Goal: Book appointment/travel/reservation

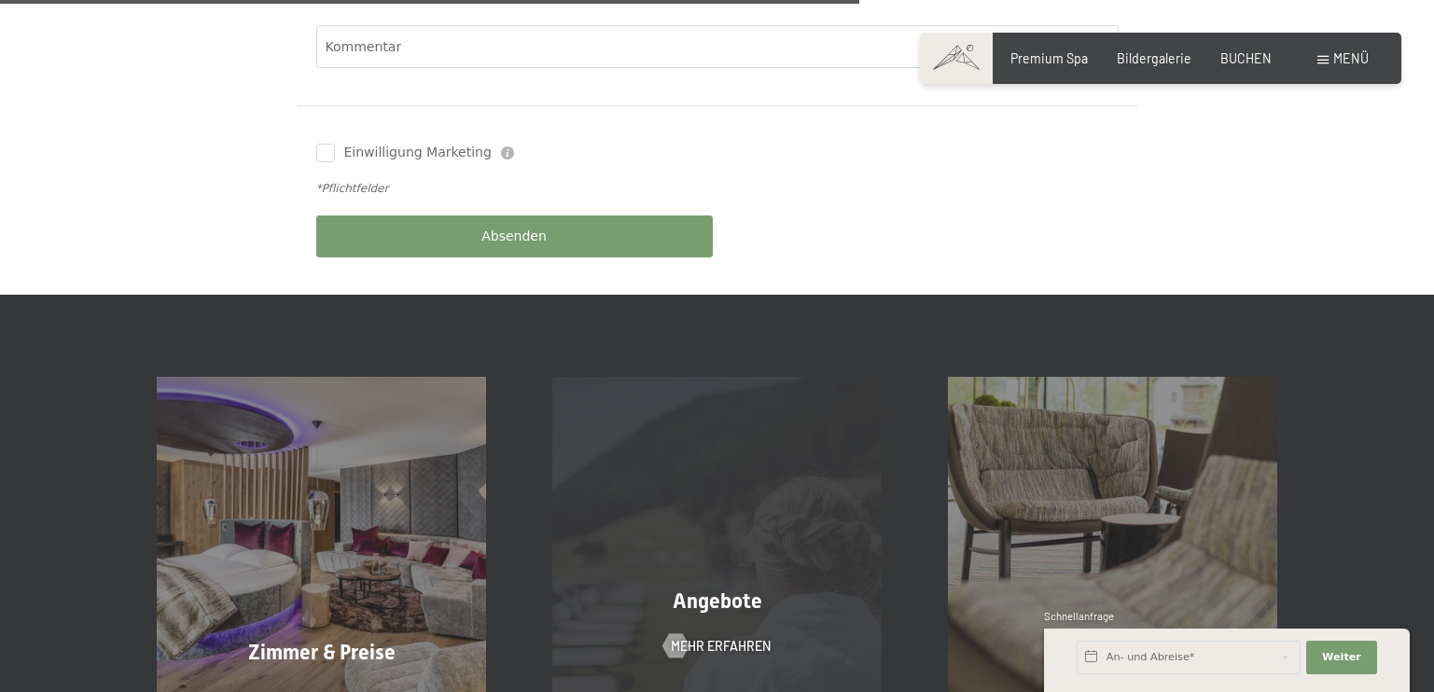
scroll to position [1120, 0]
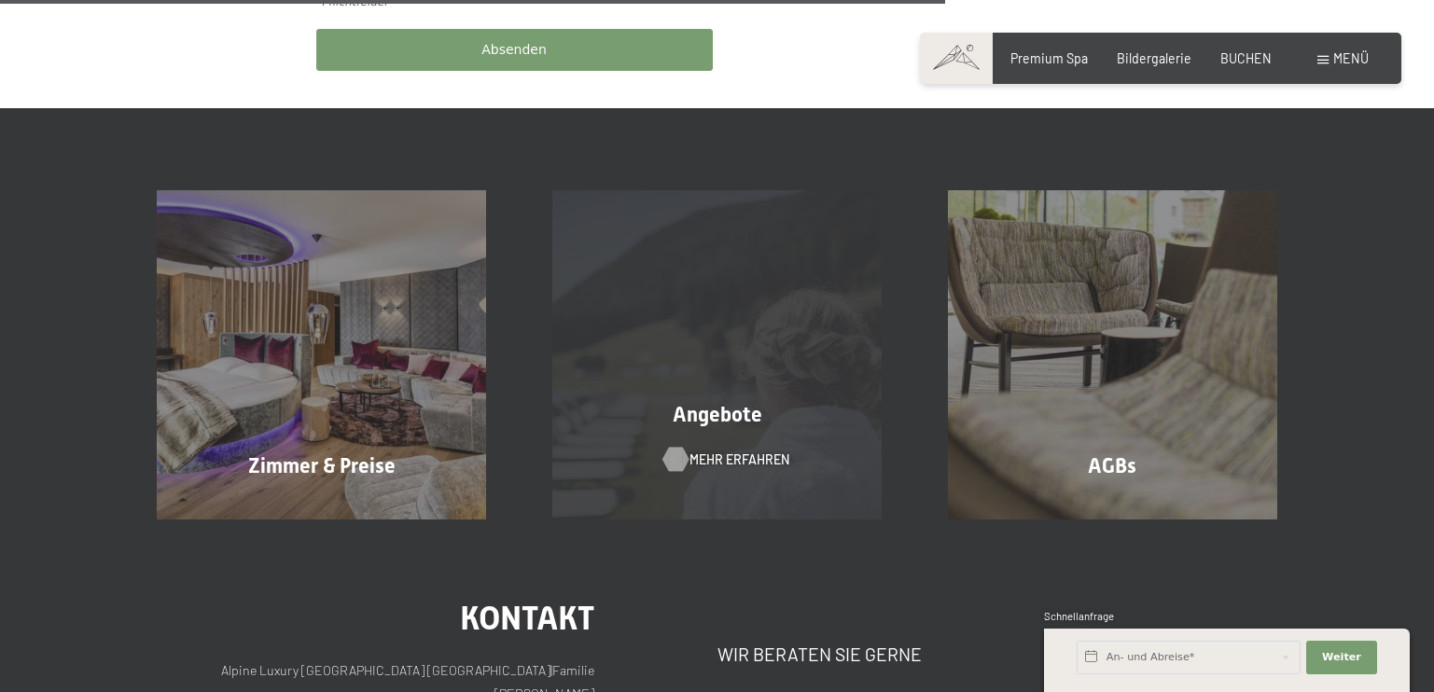
click at [714, 451] on span "Mehr erfahren" at bounding box center [740, 460] width 100 height 19
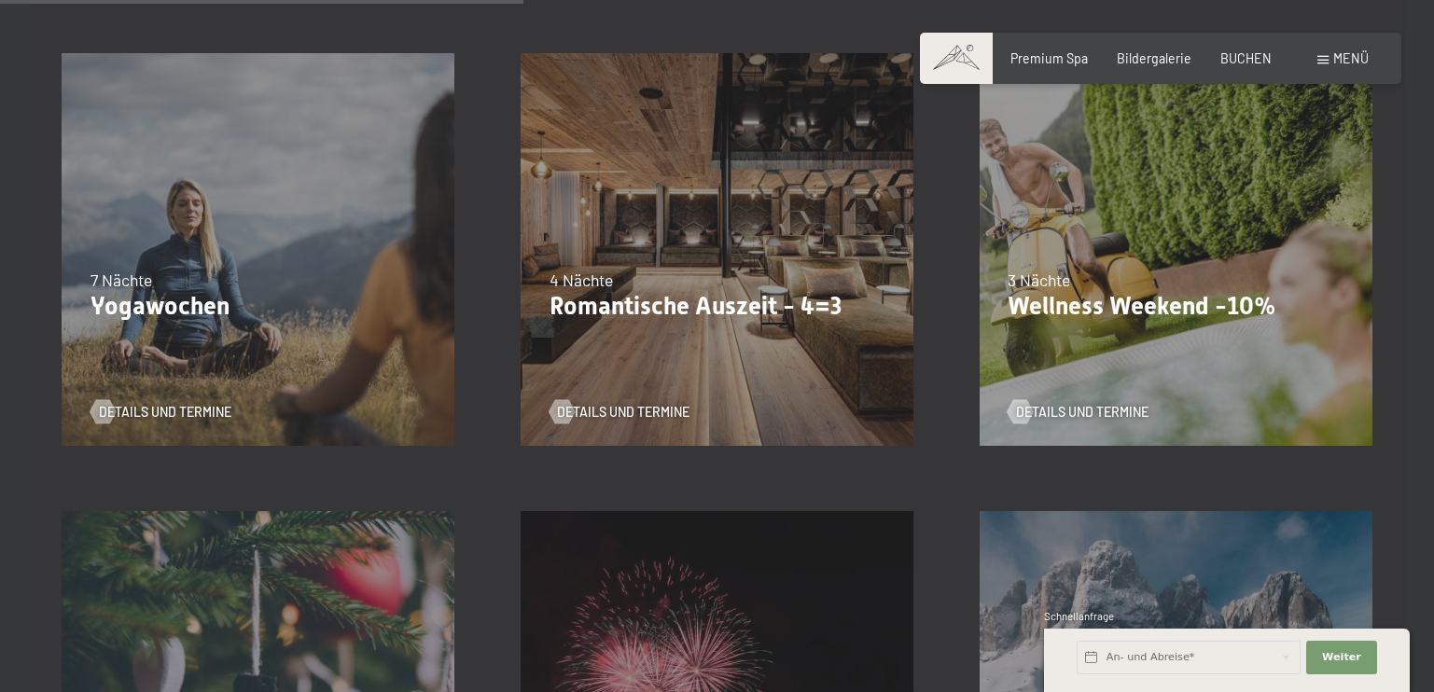
scroll to position [1400, 0]
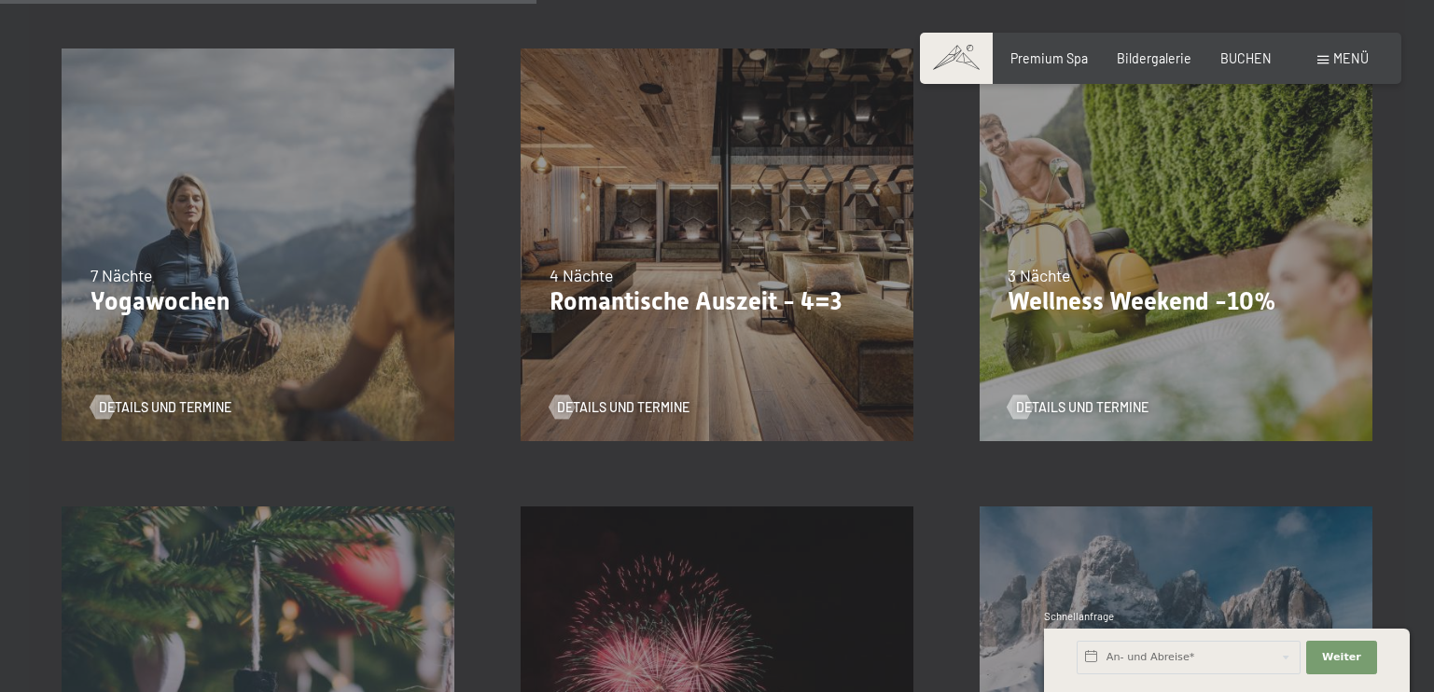
click at [649, 402] on span "Einwilligung Marketing*" at bounding box center [614, 399] width 154 height 19
click at [527, 402] on input "Einwilligung Marketing*" at bounding box center [518, 399] width 19 height 19
click at [697, 305] on p "Romantische Auszeit - 4=3" at bounding box center [718, 302] width 336 height 30
click at [569, 402] on span "Einwilligung Marketing*" at bounding box center [614, 399] width 154 height 19
click at [527, 402] on input "Einwilligung Marketing*" at bounding box center [518, 399] width 19 height 19
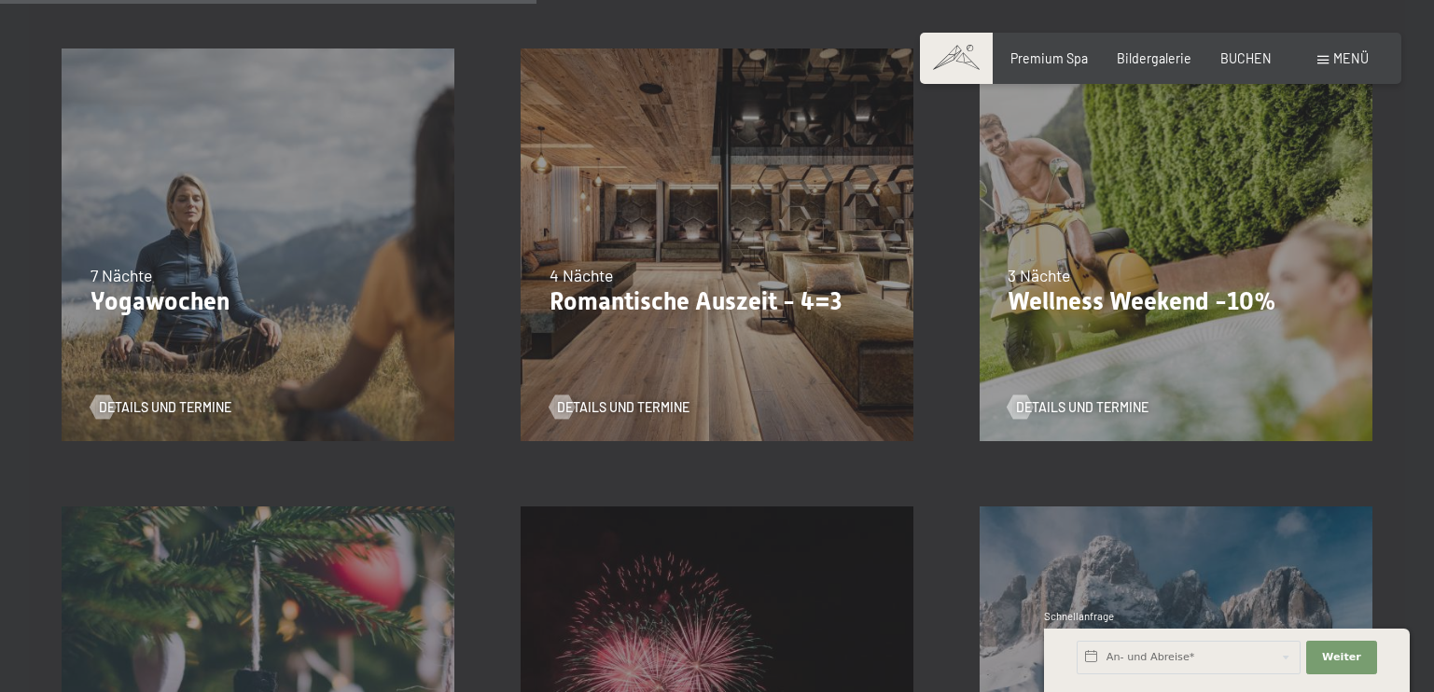
click at [606, 403] on span "Einwilligung Marketing*" at bounding box center [614, 399] width 154 height 19
click at [527, 403] on input "Einwilligung Marketing*" at bounding box center [518, 399] width 19 height 19
click at [606, 403] on span "Einwilligung Marketing*" at bounding box center [614, 399] width 154 height 19
click at [527, 403] on input "Einwilligung Marketing*" at bounding box center [518, 399] width 19 height 19
checkbox input "false"
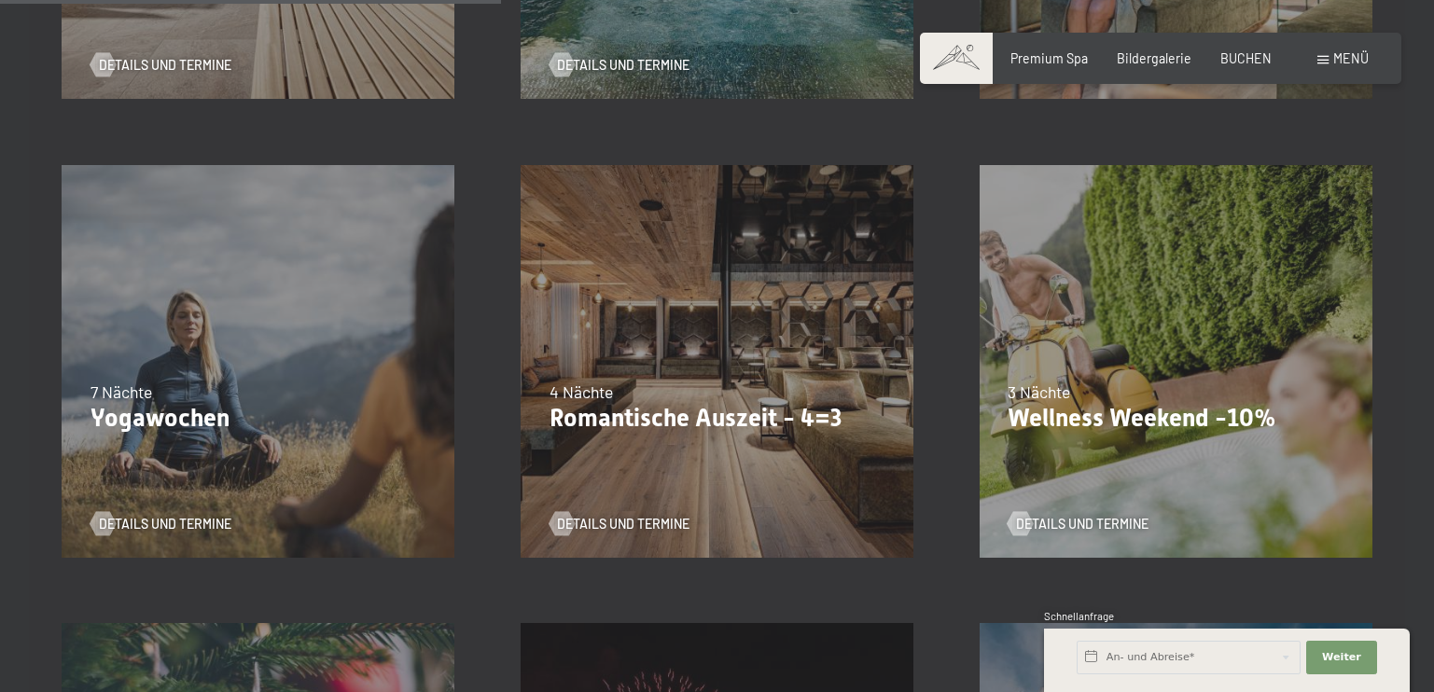
scroll to position [1307, 0]
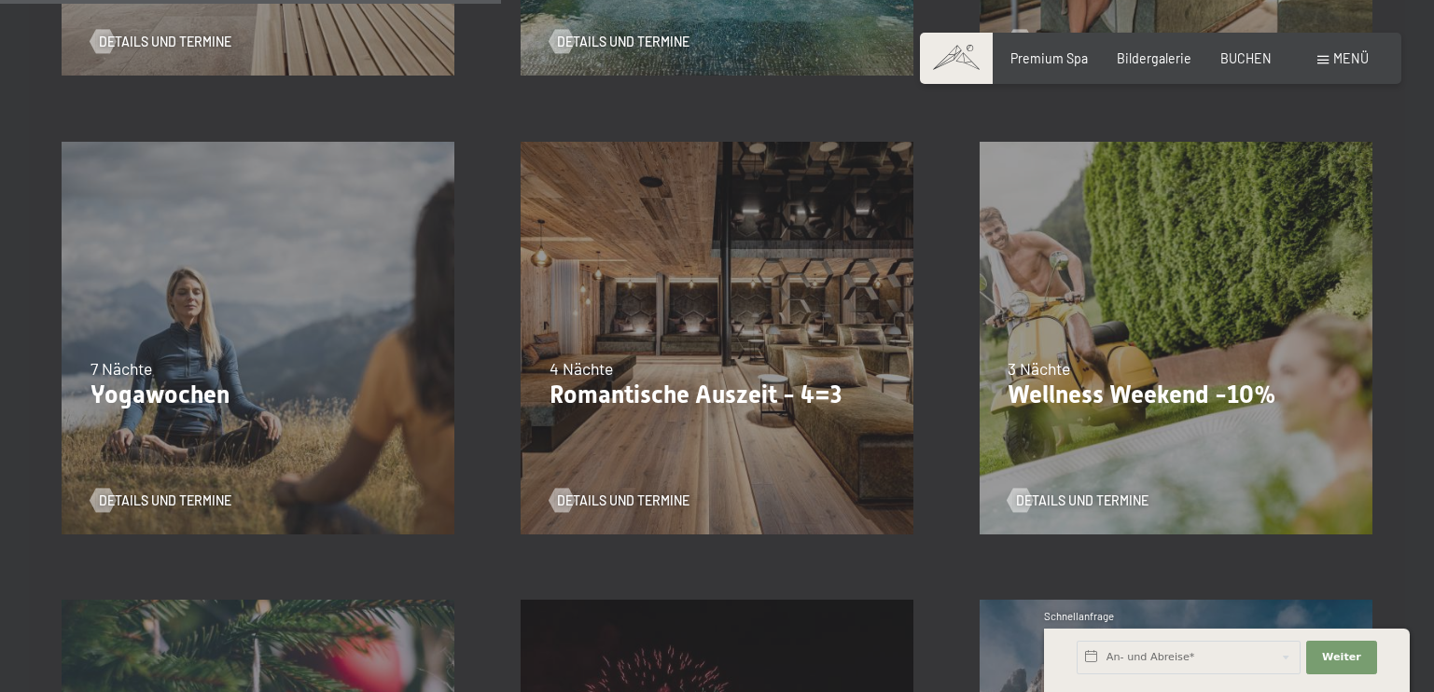
click at [636, 287] on div "09.11.–05.12.2025 08.12.–19.12.2025 11.01.–23.01.2026 08.03.–27.03.2026 29.03.–…" at bounding box center [717, 337] width 459 height 459
click at [639, 287] on div "09.11.–05.12.2025 08.12.–19.12.2025 11.01.–23.01.2026 08.03.–27.03.2026 29.03.–…" at bounding box center [717, 337] width 459 height 459
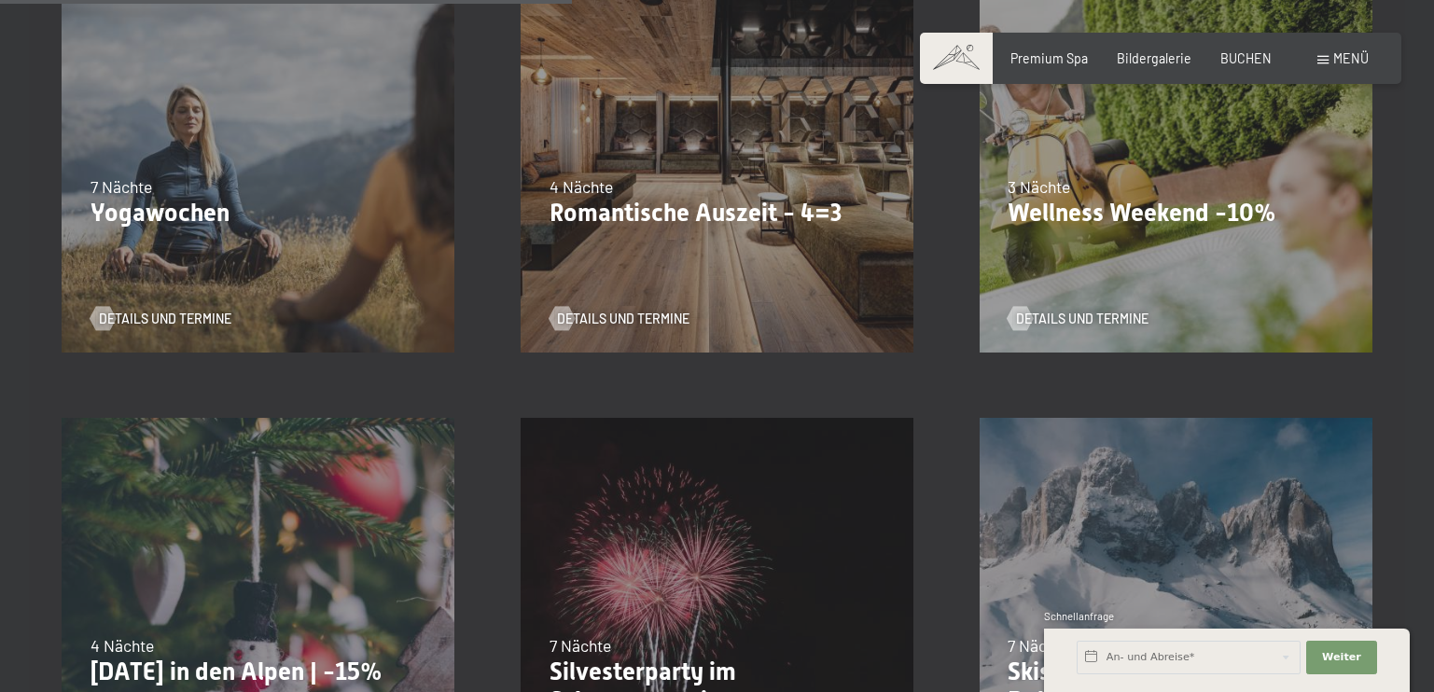
scroll to position [1493, 0]
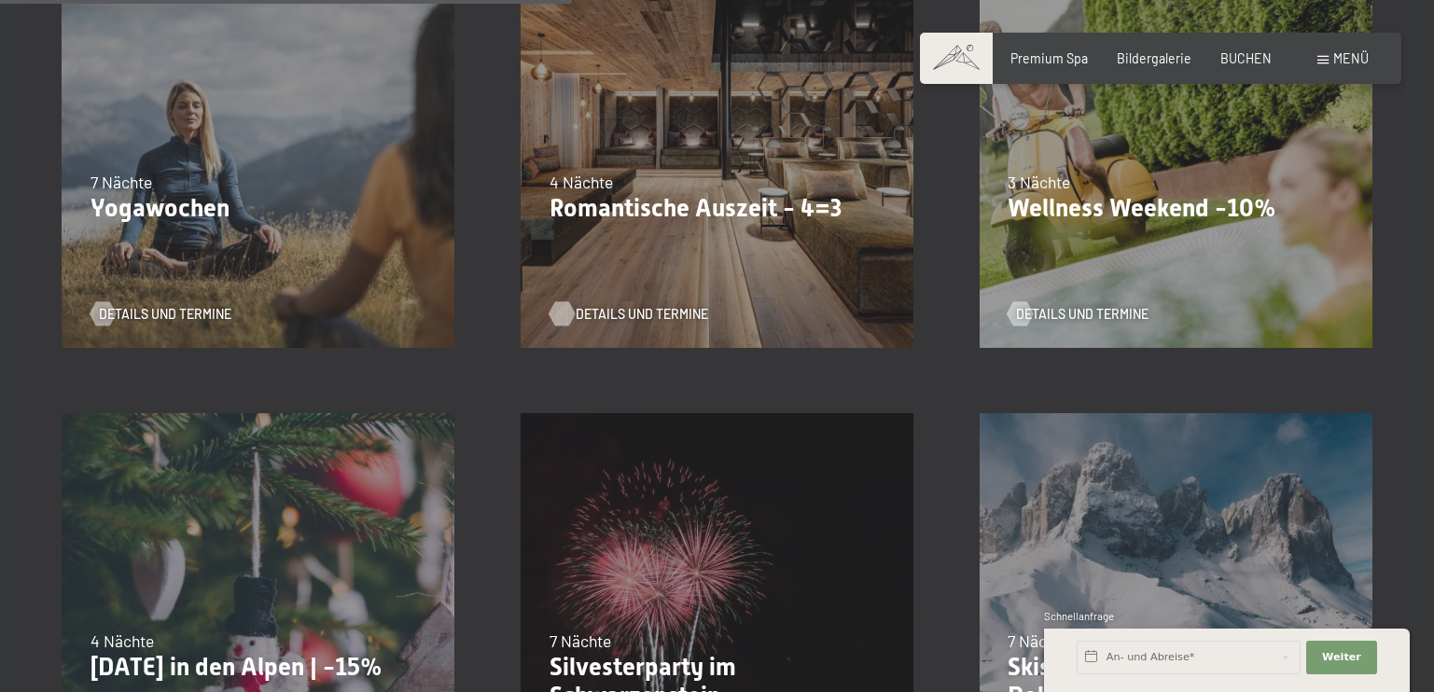
click at [662, 313] on span "Details und Termine" at bounding box center [642, 314] width 133 height 19
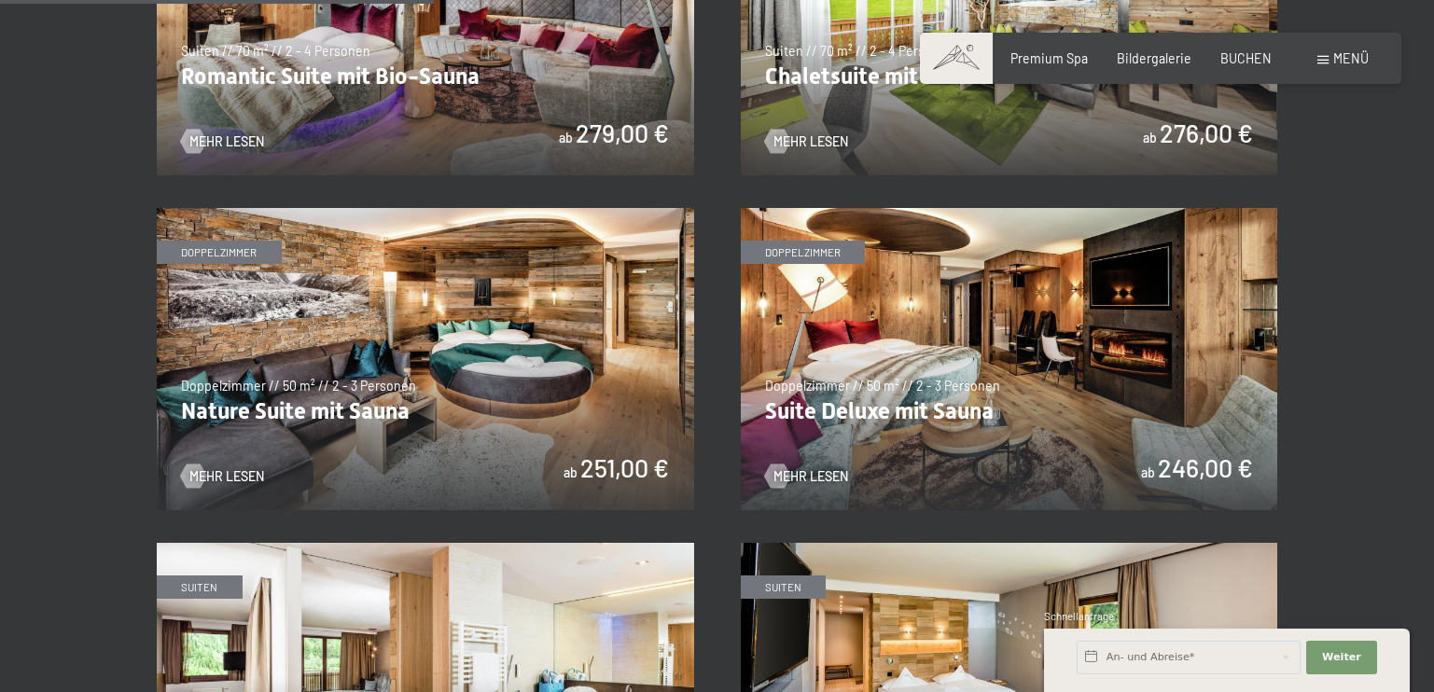
scroll to position [1587, 0]
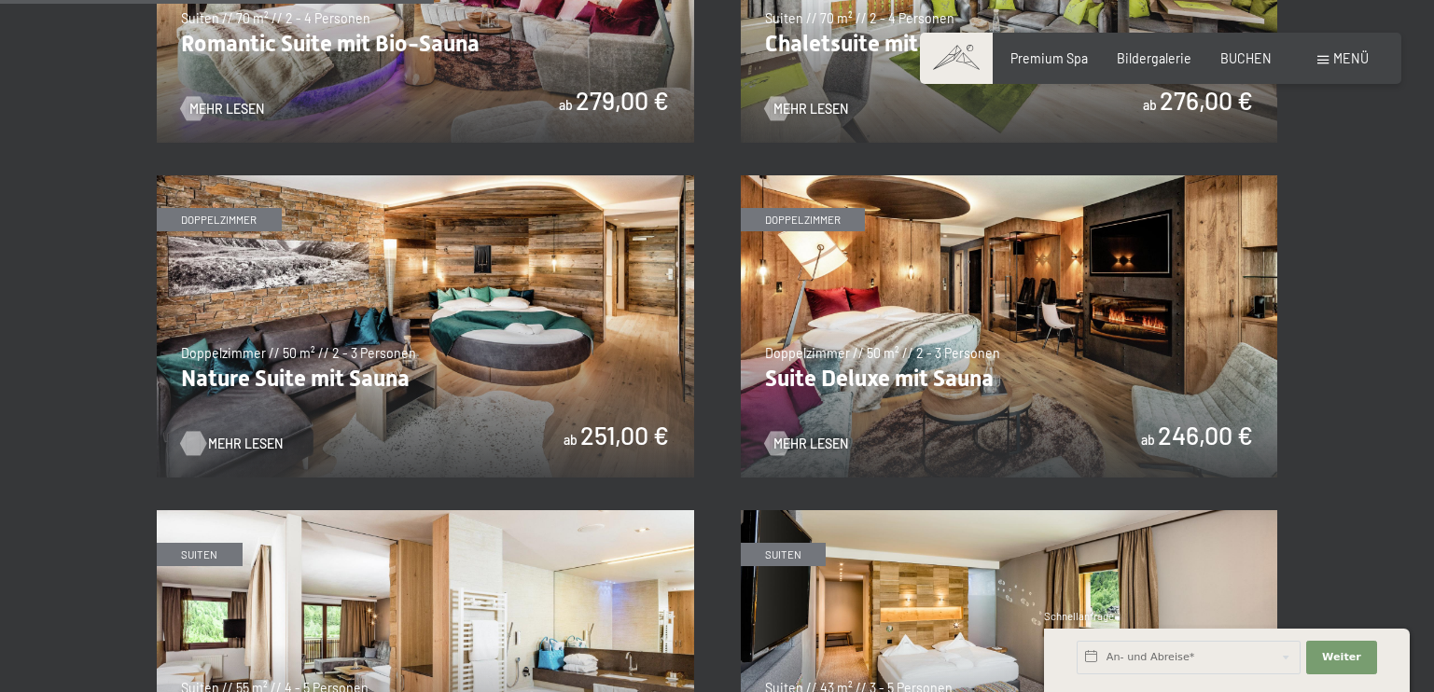
click at [247, 435] on span "Mehr Lesen" at bounding box center [245, 444] width 75 height 19
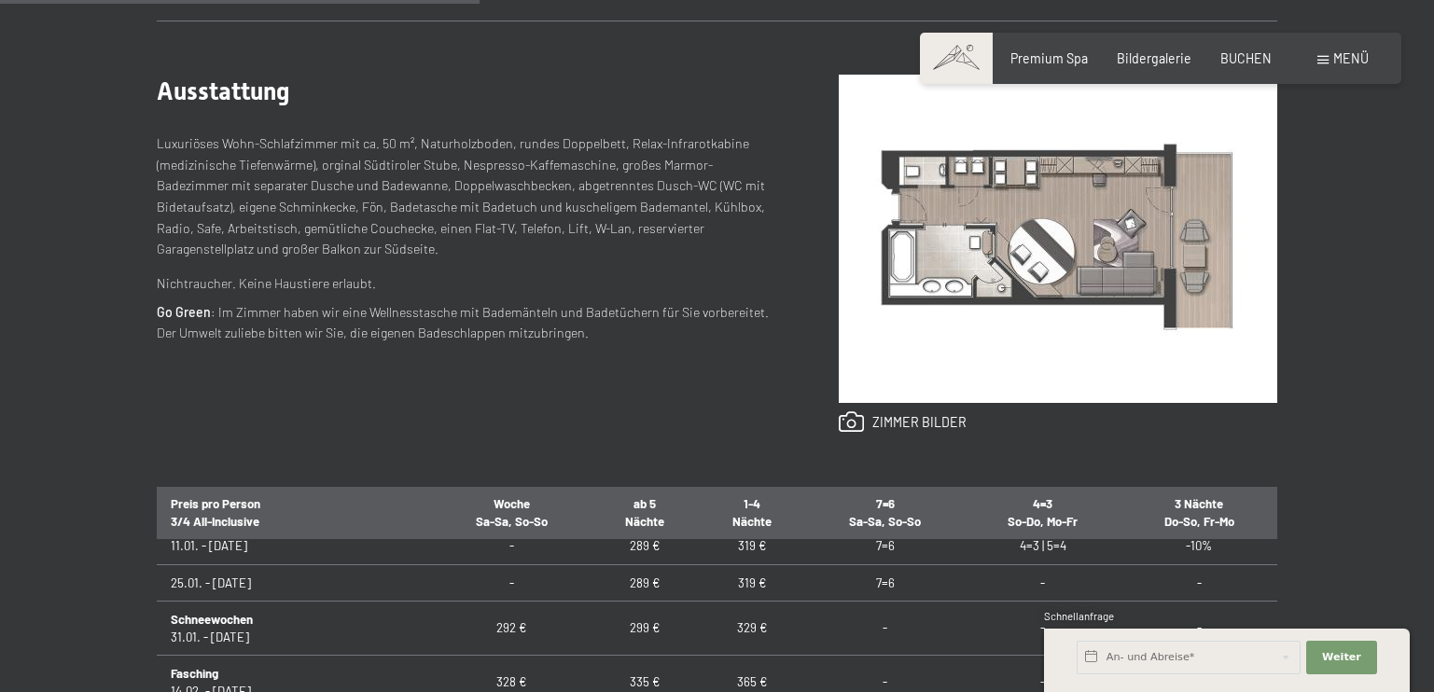
scroll to position [653, 0]
